Goal: Book appointment/travel/reservation

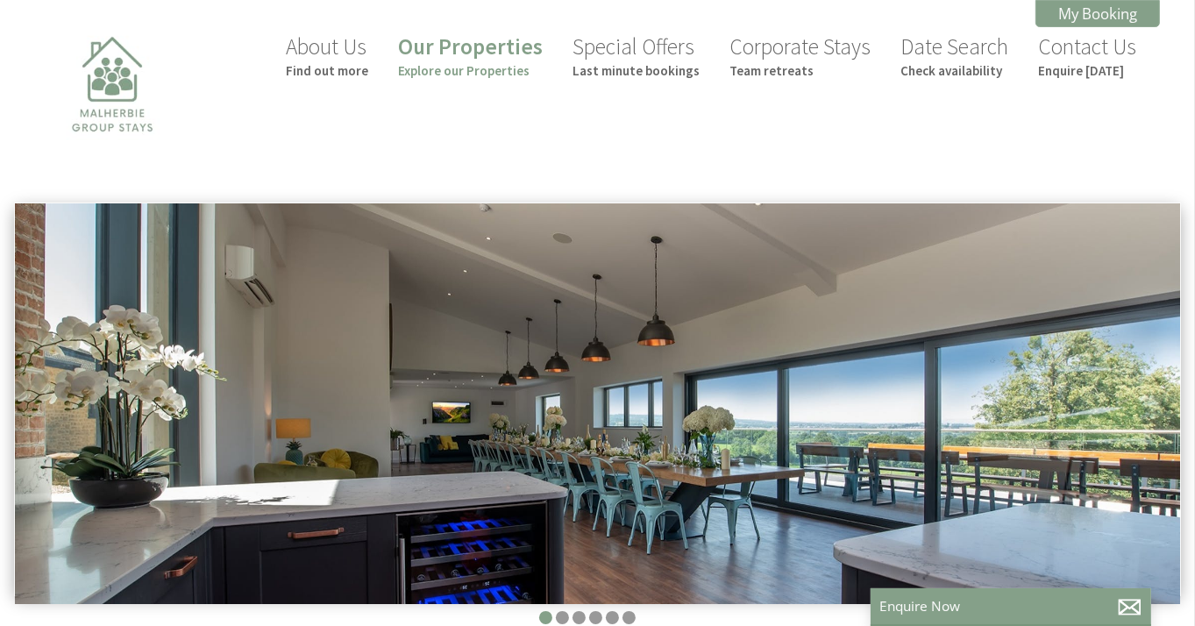
scroll to position [0, 16]
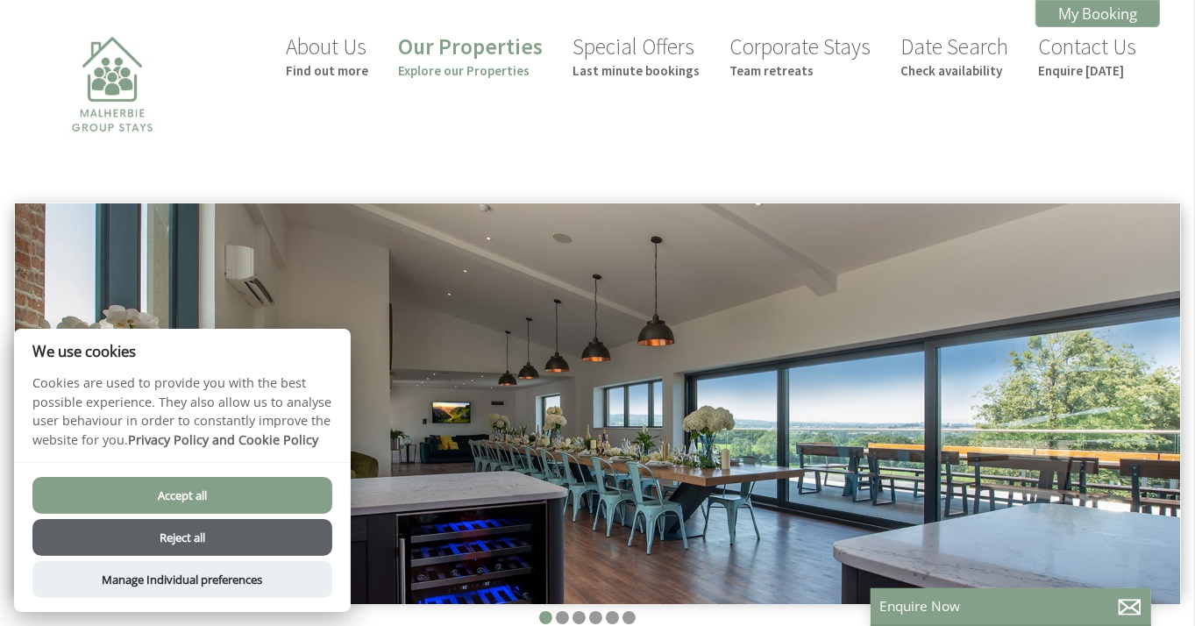
click at [239, 497] on button "Accept all" at bounding box center [182, 495] width 300 height 37
checkbox input "true"
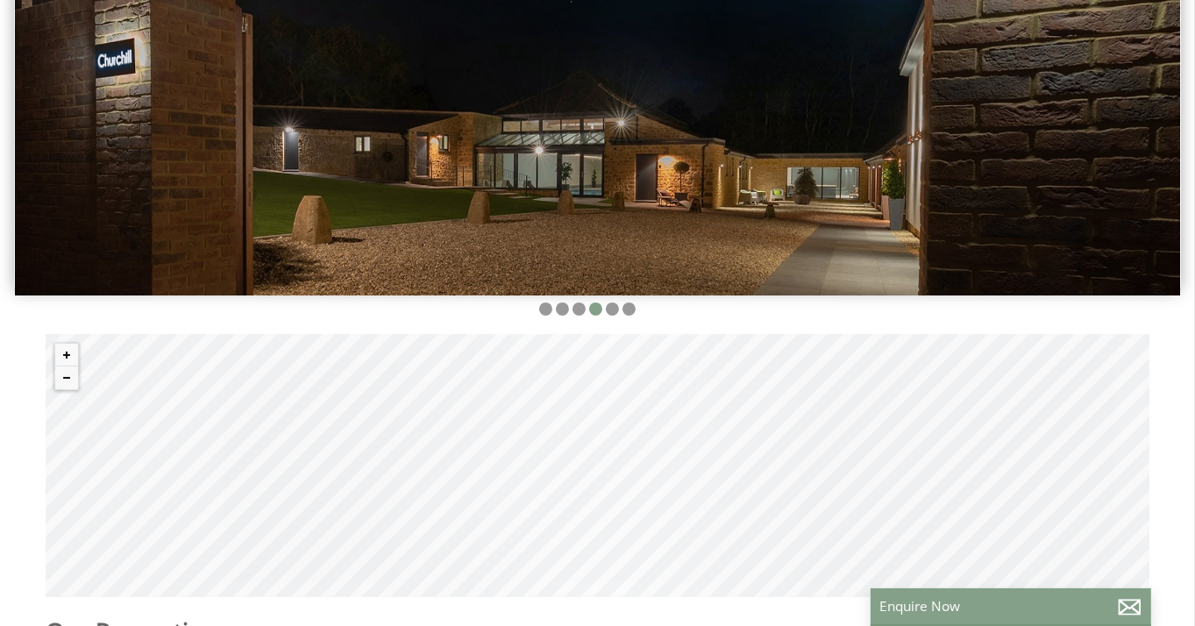
scroll to position [211, 0]
